Goal: Find specific page/section: Find specific page/section

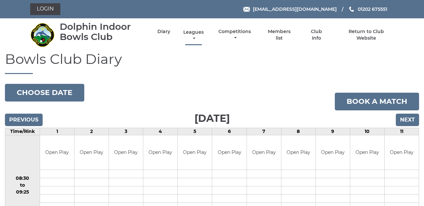
click at [193, 33] on link "Leagues" at bounding box center [193, 35] width 24 height 13
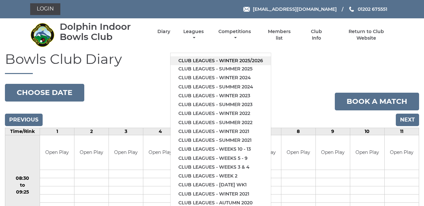
click at [196, 60] on link "Club leagues - Winter 2025/2026" at bounding box center [220, 60] width 100 height 9
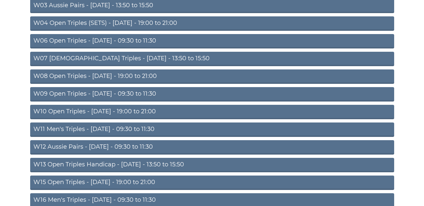
scroll to position [131, 0]
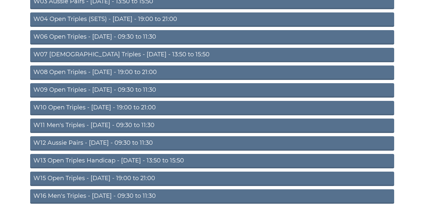
click at [93, 124] on link "W11 Men's Triples - Thursday - 09:30 to 11:30" at bounding box center [212, 126] width 364 height 14
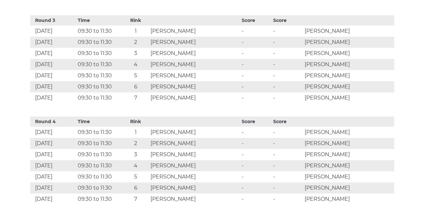
scroll to position [557, 0]
